Goal: Transaction & Acquisition: Purchase product/service

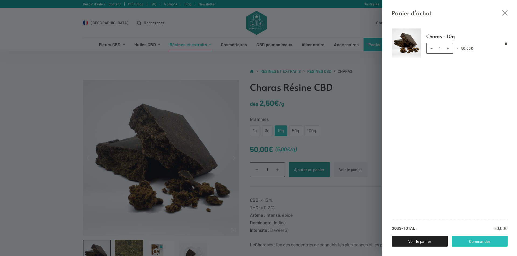
click at [474, 242] on link "Commander" at bounding box center [480, 241] width 56 height 11
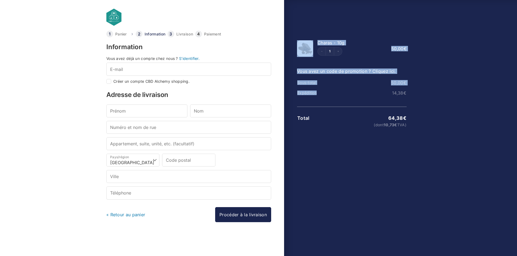
drag, startPoint x: 412, startPoint y: 93, endPoint x: 386, endPoint y: 91, distance: 26.4
click at [386, 91] on div "Afficher le récapitulatif de la commande Masquer le récapitulatif de la command…" at bounding box center [348, 142] width 128 height 223
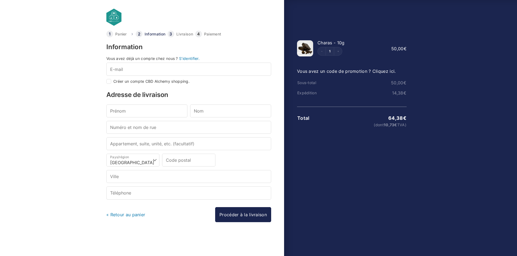
click at [400, 94] on bdi "14,38 €" at bounding box center [399, 92] width 14 height 5
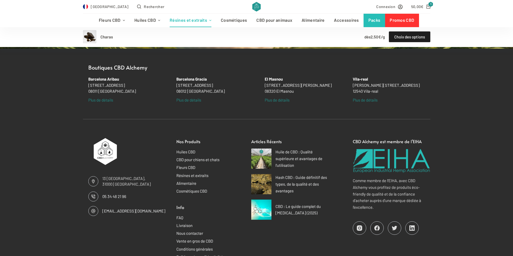
scroll to position [686, 0]
